Goal: Find specific page/section: Find specific page/section

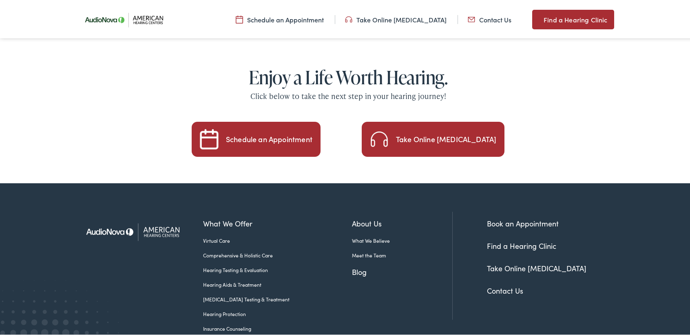
scroll to position [1390, 0]
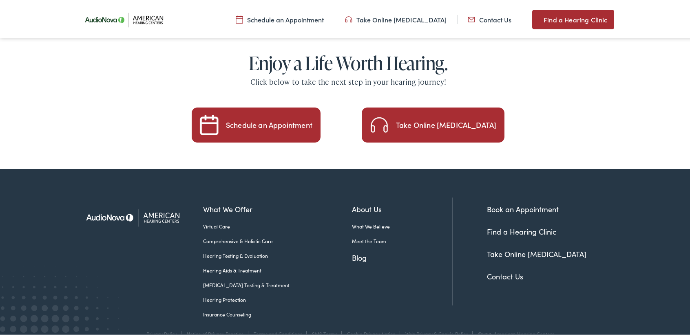
click at [522, 225] on link "Find a Hearing Clinic" at bounding box center [521, 230] width 69 height 10
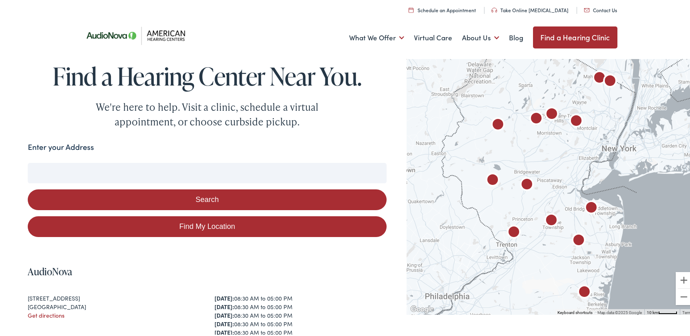
click at [268, 171] on input "Enter your Address" at bounding box center [207, 172] width 359 height 20
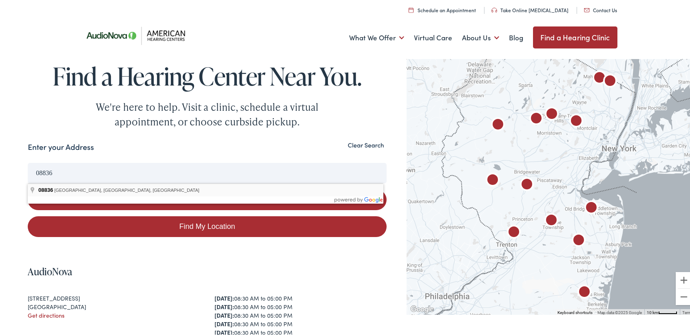
type input "Martinsville, NJ 08836, USA"
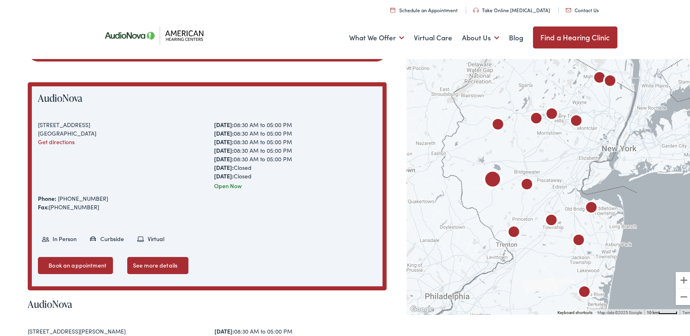
scroll to position [163, 0]
